Goal: Check status

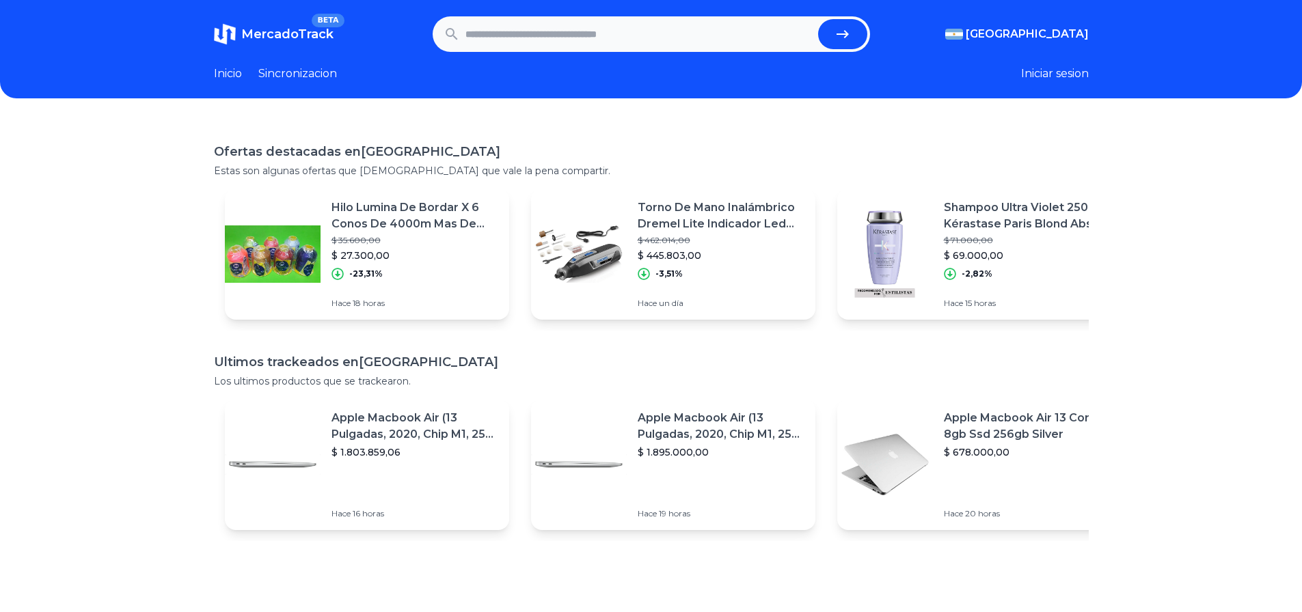
click at [306, 74] on link "Sincronizacion" at bounding box center [297, 74] width 79 height 16
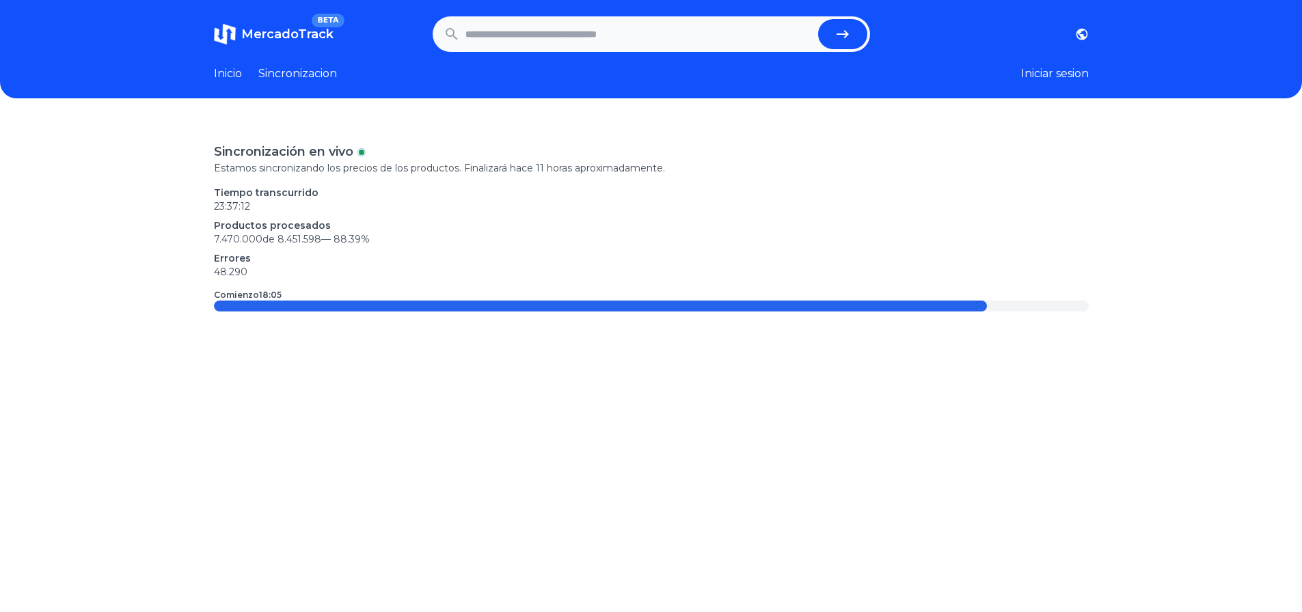
click at [236, 70] on link "Inicio" at bounding box center [228, 74] width 28 height 16
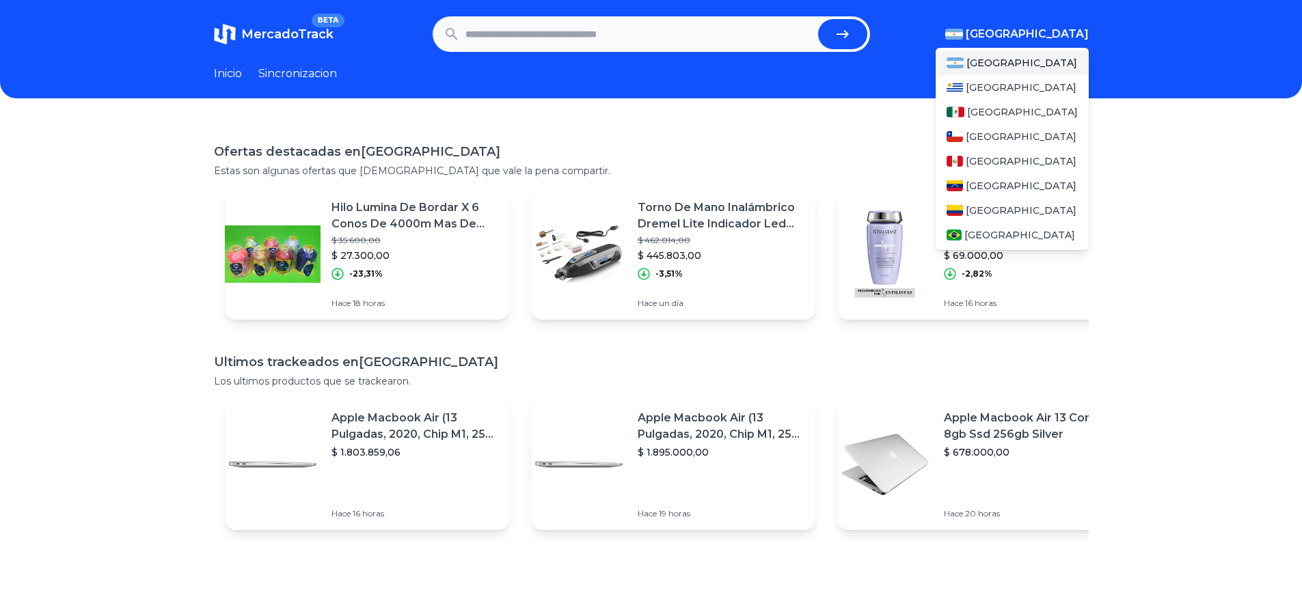
click at [1056, 33] on span "[GEOGRAPHIC_DATA]" at bounding box center [1026, 34] width 123 height 16
click at [979, 101] on div "[GEOGRAPHIC_DATA]" at bounding box center [1011, 112] width 153 height 25
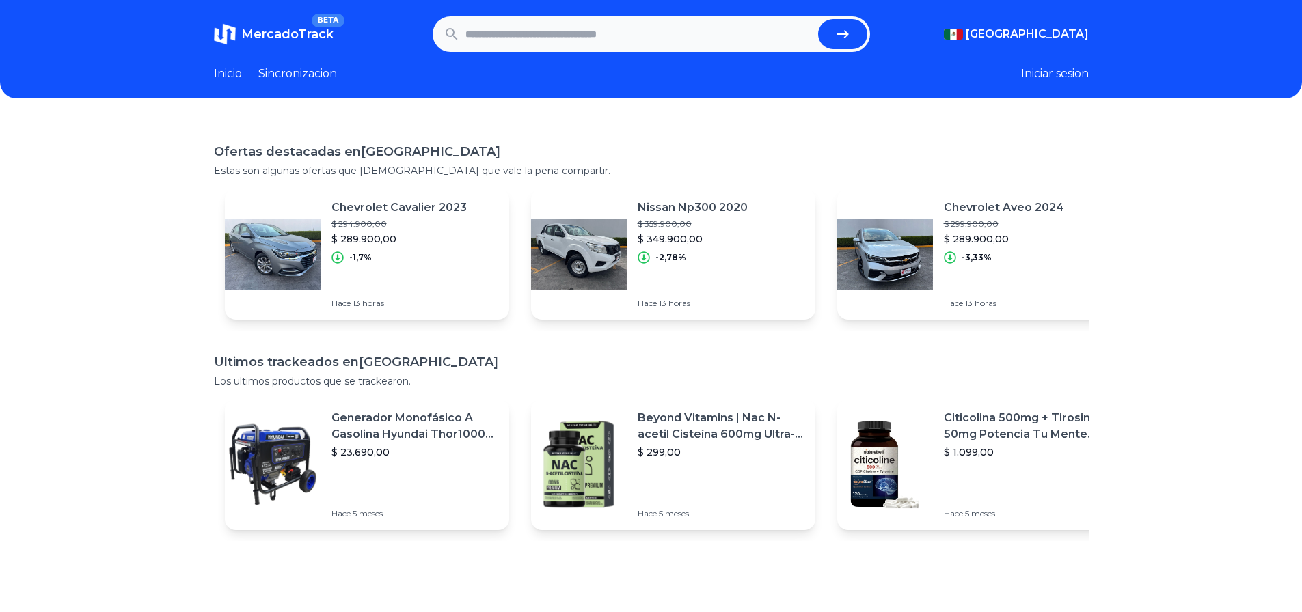
click at [435, 229] on p "$ 294.900,00" at bounding box center [398, 224] width 135 height 11
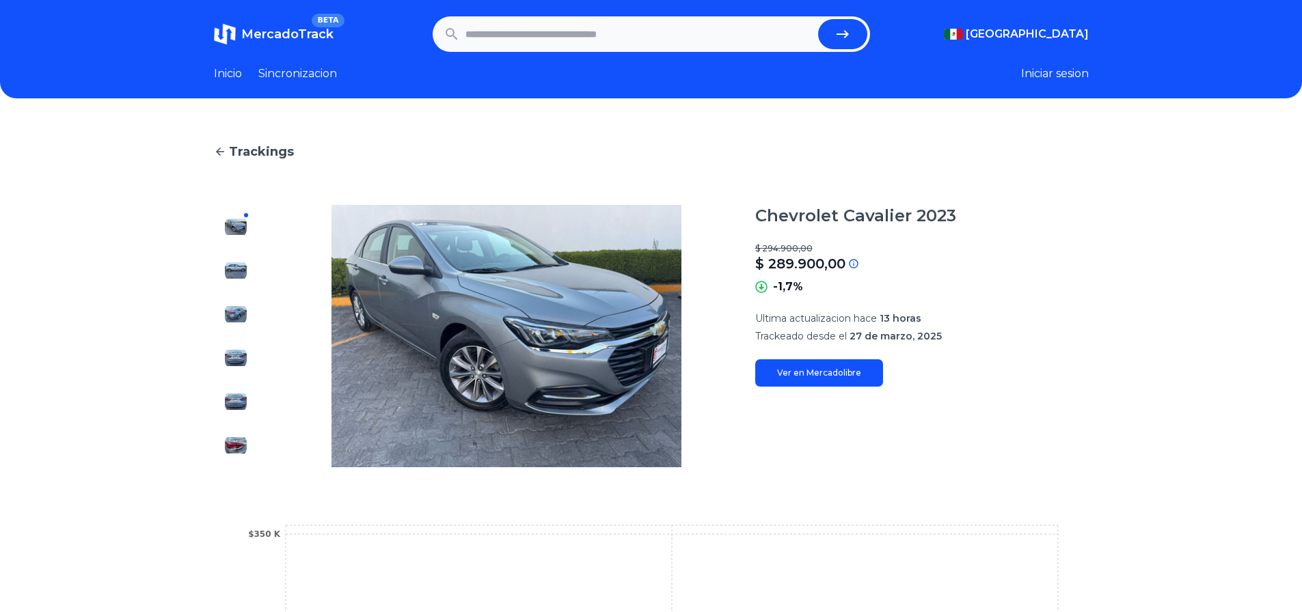
click at [219, 165] on main "Trackings Chevrolet Cavalier 2023 $ 294.900,00 $ 289.900,00 Si el precio no coi…" at bounding box center [651, 499] width 875 height 715
click at [216, 150] on div "Trackings Chevrolet Cavalier 2023 $ 294.900,00 $ 289.900,00 Si el precio no coi…" at bounding box center [651, 499] width 1302 height 758
drag, startPoint x: 220, startPoint y: 150, endPoint x: 290, endPoint y: 81, distance: 98.6
click at [221, 150] on icon at bounding box center [220, 152] width 12 height 12
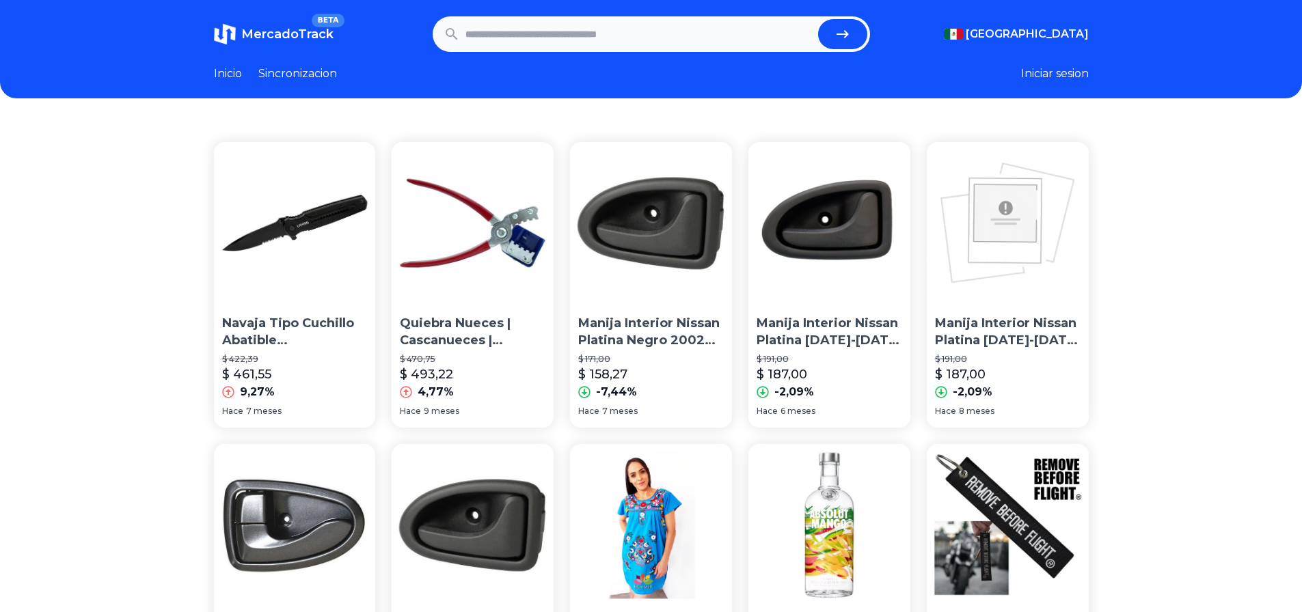
click at [629, 35] on input "text" at bounding box center [638, 34] width 347 height 30
paste input "**********"
click at [848, 33] on icon "submit" at bounding box center [842, 34] width 12 height 8
type input "**********"
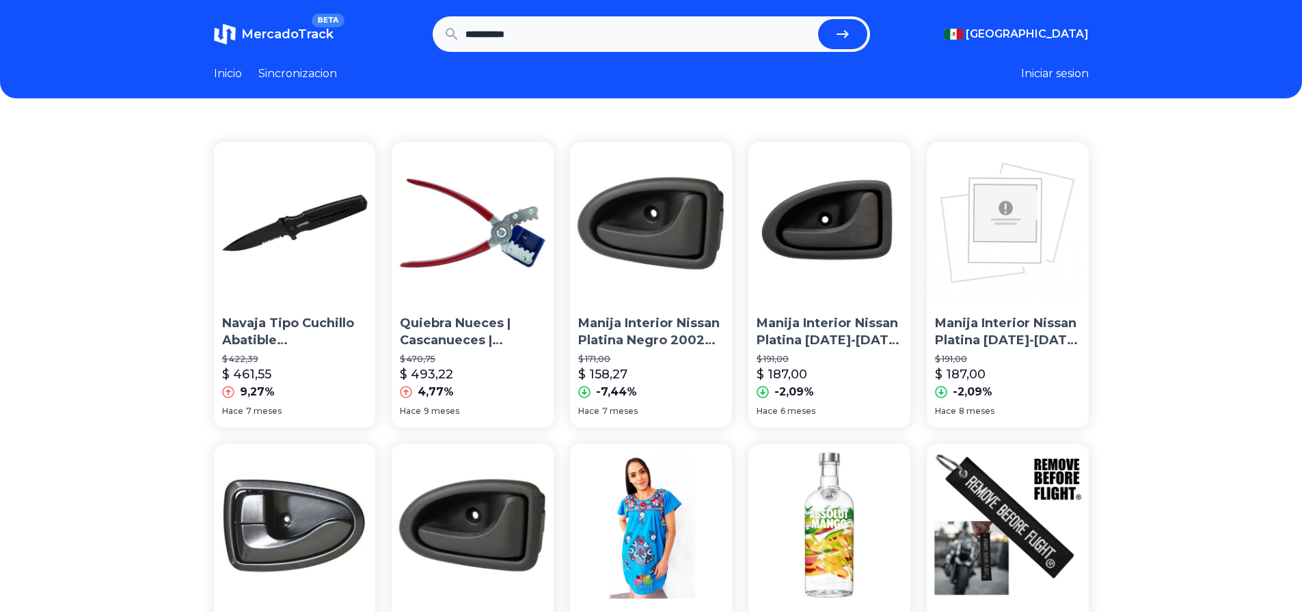
scroll to position [0, 0]
